Goal: Task Accomplishment & Management: Complete application form

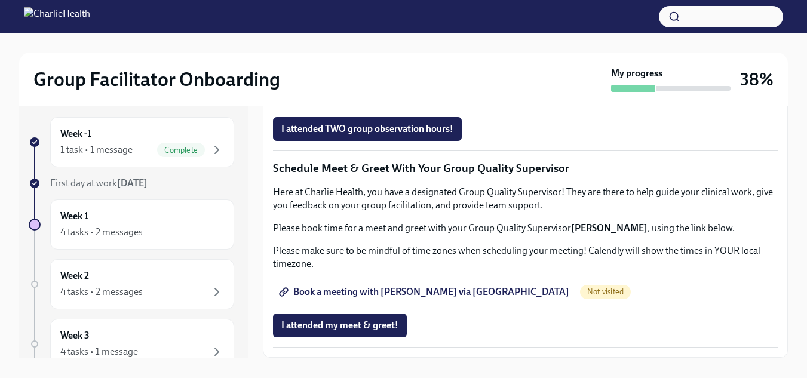
scroll to position [1175, 0]
click at [436, 292] on span "Book a meeting with [PERSON_NAME] via [GEOGRAPHIC_DATA]" at bounding box center [425, 292] width 288 height 12
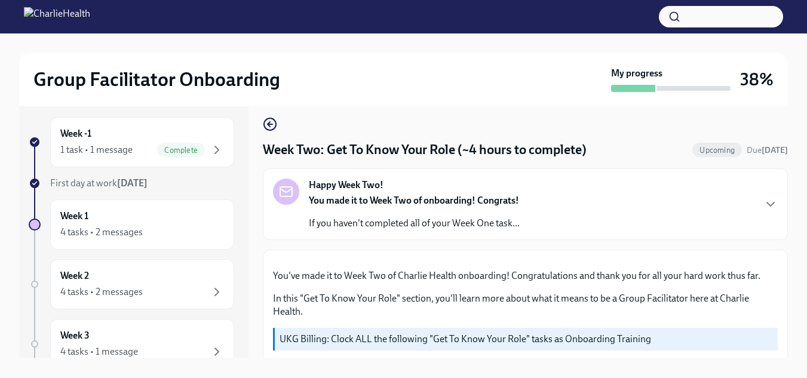
scroll to position [22, 0]
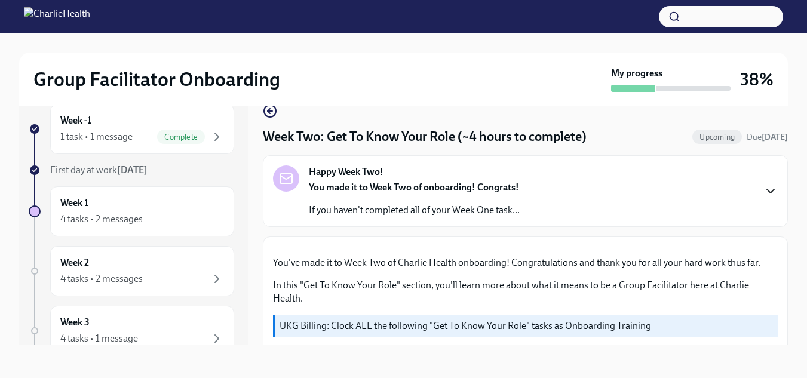
click at [763, 193] on icon "button" at bounding box center [770, 191] width 14 height 14
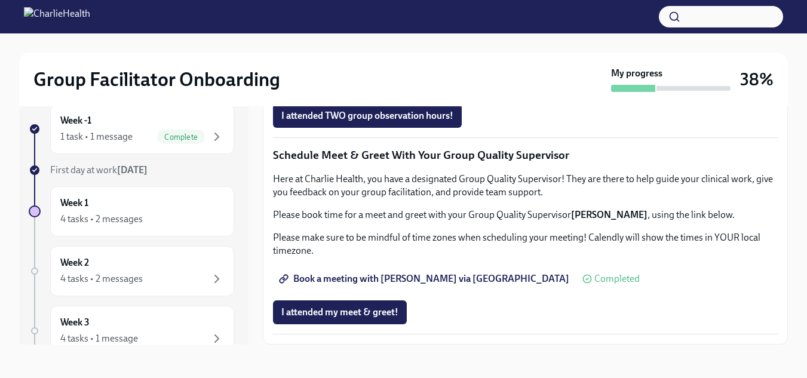
scroll to position [1456, 0]
click at [486, 88] on span "Complete this form to schedule your observations" at bounding box center [389, 82] width 217 height 12
click at [423, 88] on span "Complete this form to schedule your observations" at bounding box center [389, 82] width 217 height 12
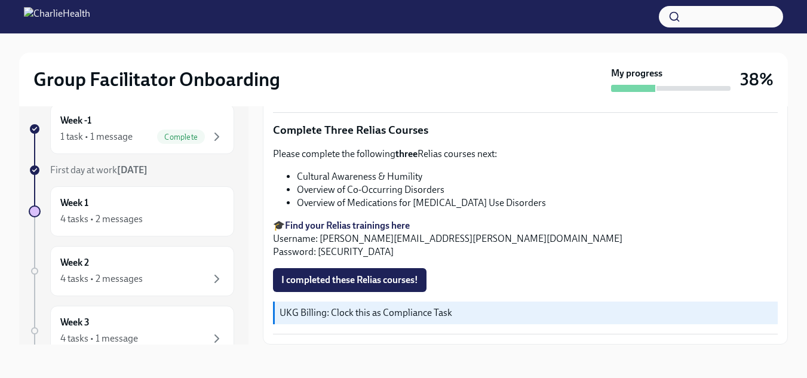
scroll to position [1242, 0]
click at [419, 97] on span "I confirm I have completed ALL my Docebo courses!" at bounding box center [388, 91] width 214 height 12
click at [379, 225] on strong "Find your Relias trainings here" at bounding box center [347, 225] width 125 height 11
